Goal: Transaction & Acquisition: Subscribe to service/newsletter

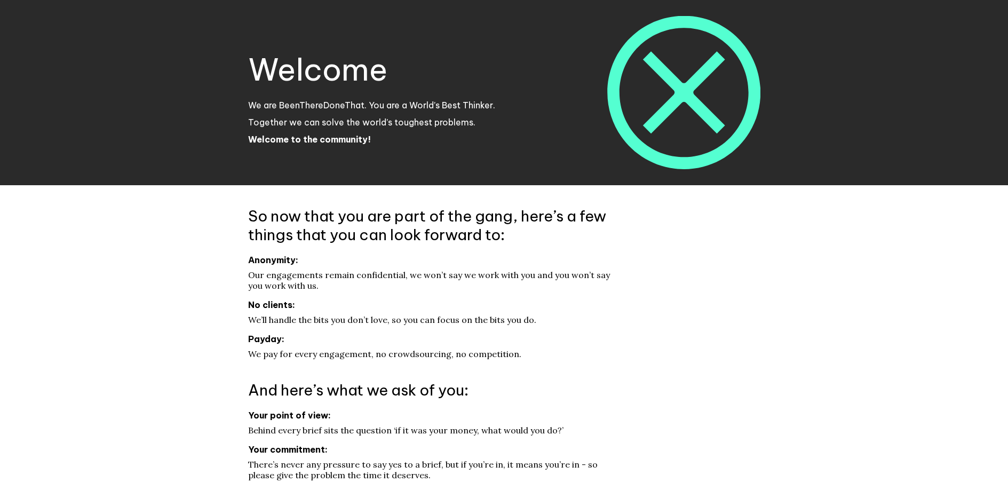
scroll to position [432, 0]
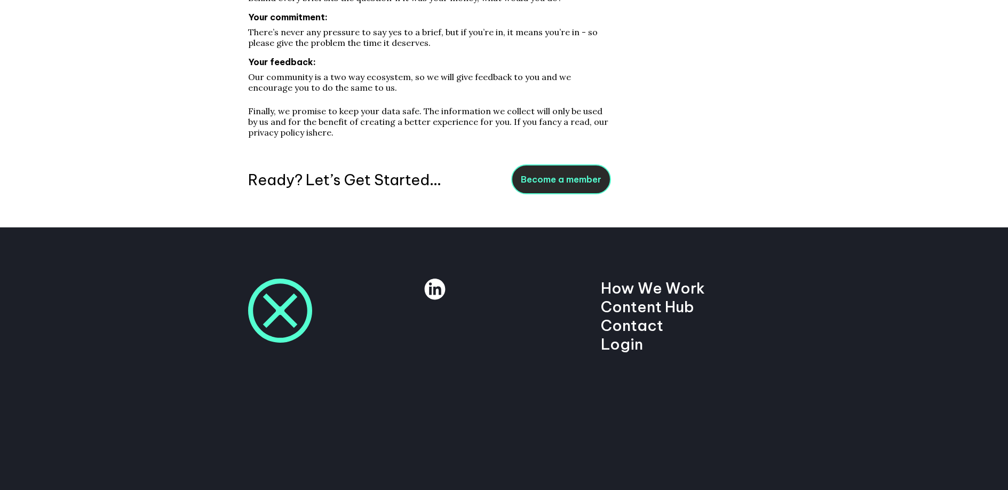
click at [578, 177] on span "Become a member" at bounding box center [561, 179] width 81 height 11
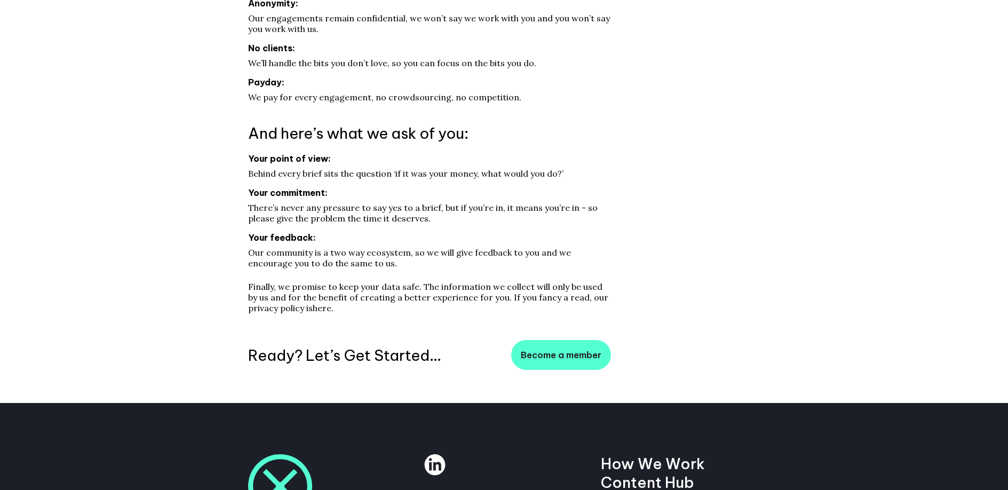
scroll to position [258, 0]
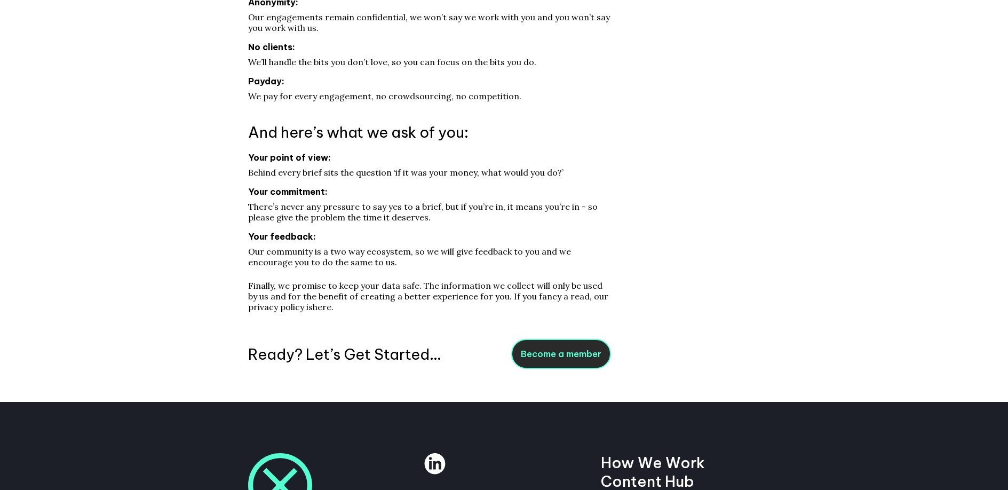
click at [557, 348] on span "Become a member" at bounding box center [561, 353] width 81 height 11
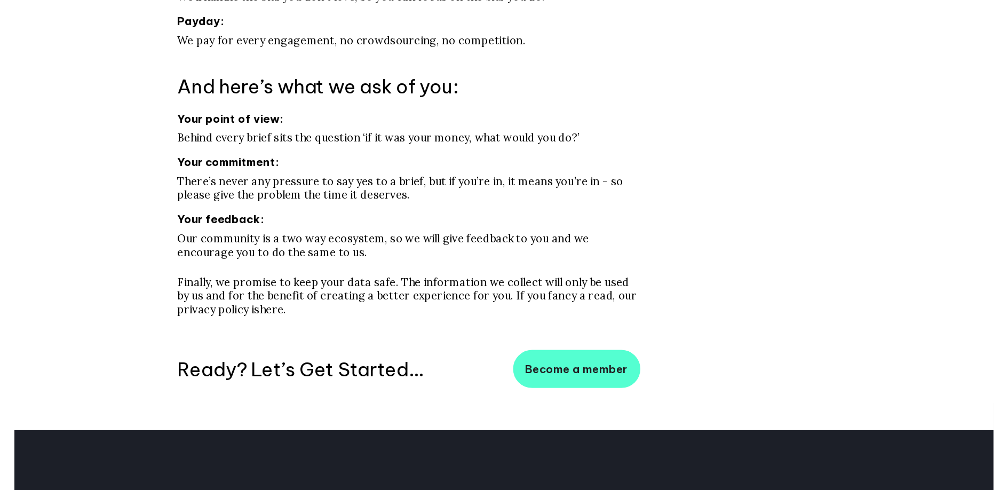
scroll to position [323, 0]
